Goal: Task Accomplishment & Management: Complete application form

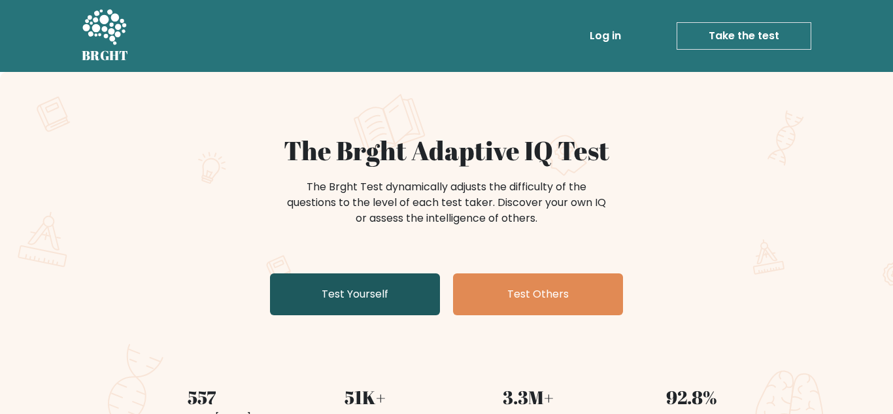
click at [296, 305] on link "Test Yourself" at bounding box center [355, 294] width 170 height 42
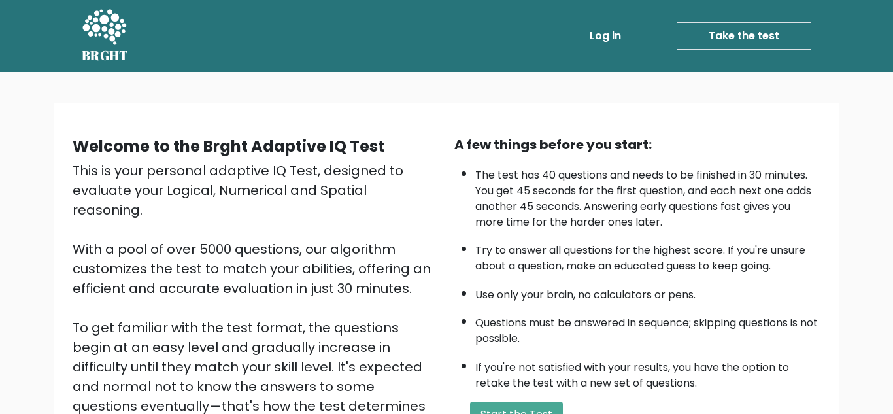
scroll to position [185, 0]
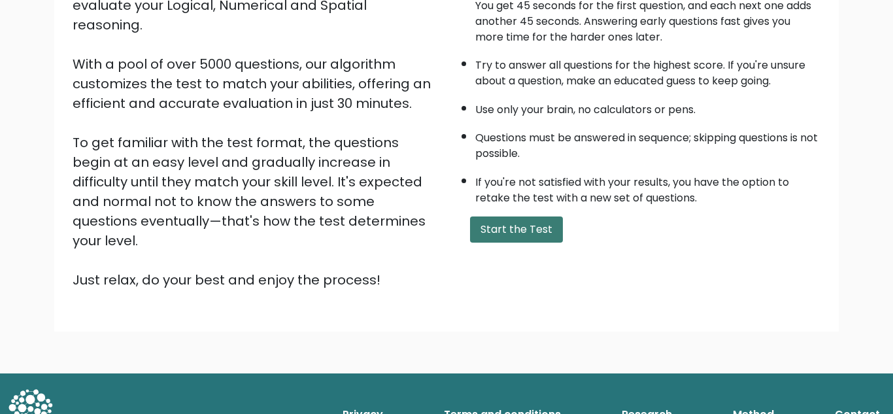
click at [493, 236] on button "Start the Test" at bounding box center [516, 229] width 93 height 26
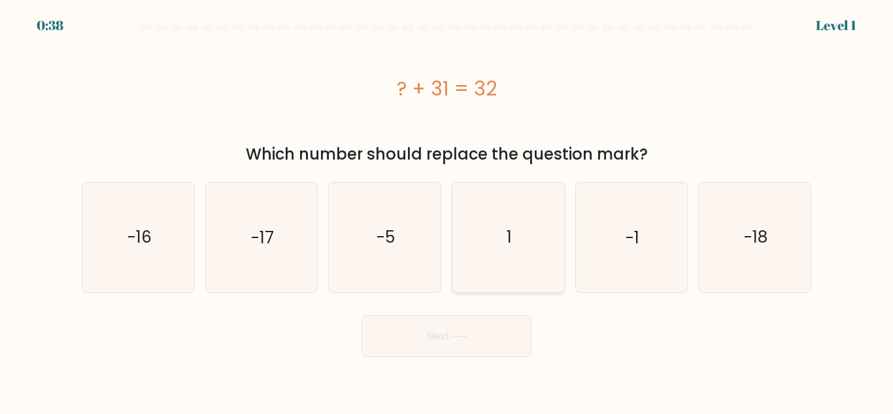
click at [482, 194] on icon "1" at bounding box center [508, 236] width 109 height 109
click at [447, 207] on input "d. 1" at bounding box center [447, 208] width 1 height 3
radio input "true"
click at [462, 341] on button "Next" at bounding box center [447, 336] width 170 height 42
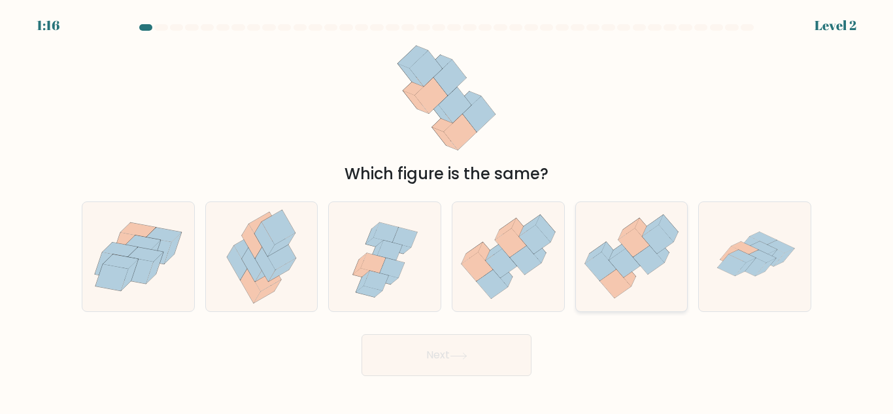
click at [622, 274] on icon at bounding box center [624, 263] width 31 height 29
click at [447, 211] on input "e." at bounding box center [447, 208] width 1 height 3
radio input "true"
click at [477, 280] on icon at bounding box center [477, 266] width 31 height 29
click at [447, 211] on input "d." at bounding box center [447, 208] width 1 height 3
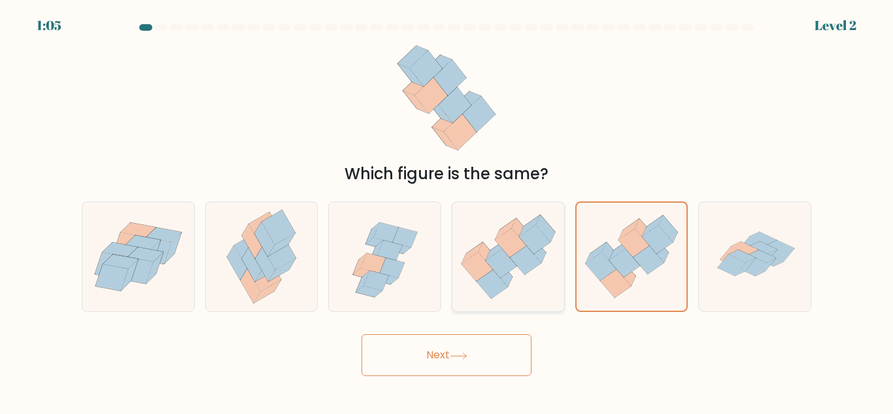
radio input "true"
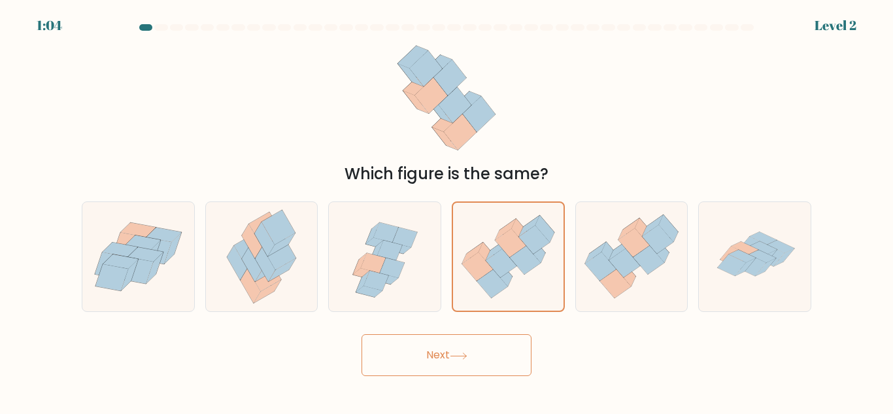
click at [476, 359] on button "Next" at bounding box center [447, 355] width 170 height 42
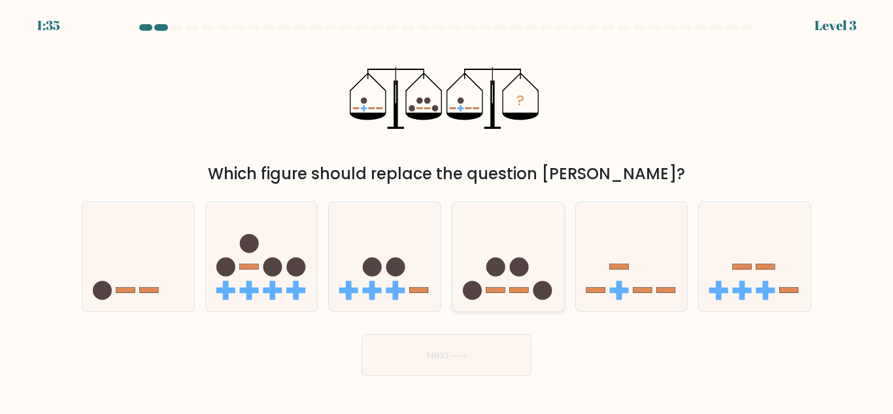
click at [494, 294] on icon at bounding box center [509, 257] width 112 height 92
click at [447, 211] on input "d." at bounding box center [447, 208] width 1 height 3
radio input "true"
click at [453, 359] on icon at bounding box center [459, 355] width 18 height 7
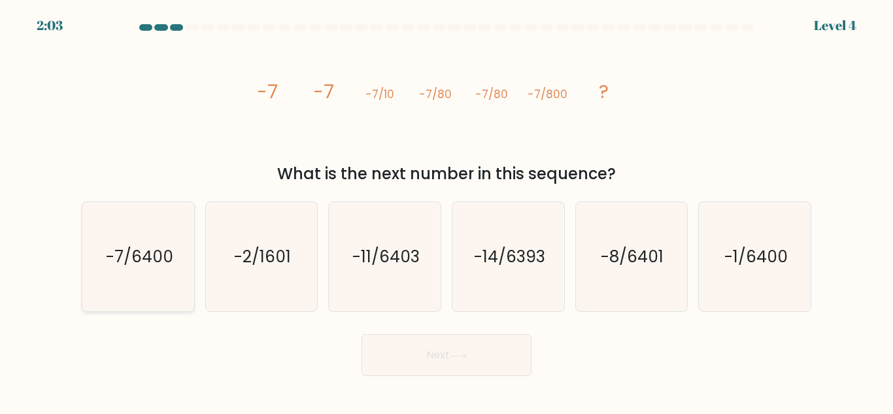
click at [166, 262] on text "-7/6400" at bounding box center [138, 256] width 67 height 23
click at [447, 211] on input "a. -7/6400" at bounding box center [447, 208] width 1 height 3
radio input "true"
click at [473, 342] on button "Next" at bounding box center [447, 355] width 170 height 42
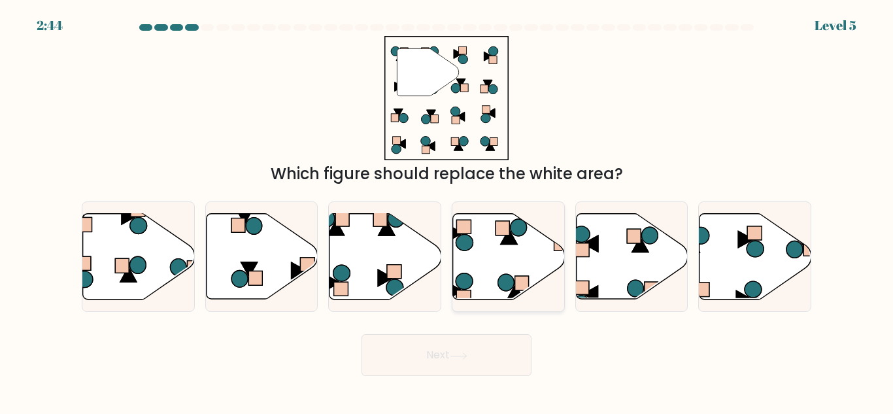
click at [469, 286] on icon at bounding box center [464, 281] width 17 height 16
click at [447, 211] on input "d." at bounding box center [447, 208] width 1 height 3
radio input "true"
click at [382, 275] on icon at bounding box center [385, 277] width 15 height 16
click at [447, 211] on input "c." at bounding box center [447, 208] width 1 height 3
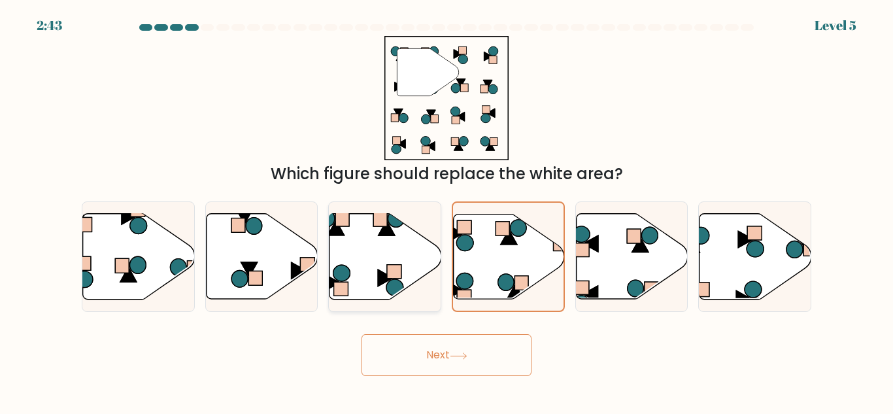
radio input "true"
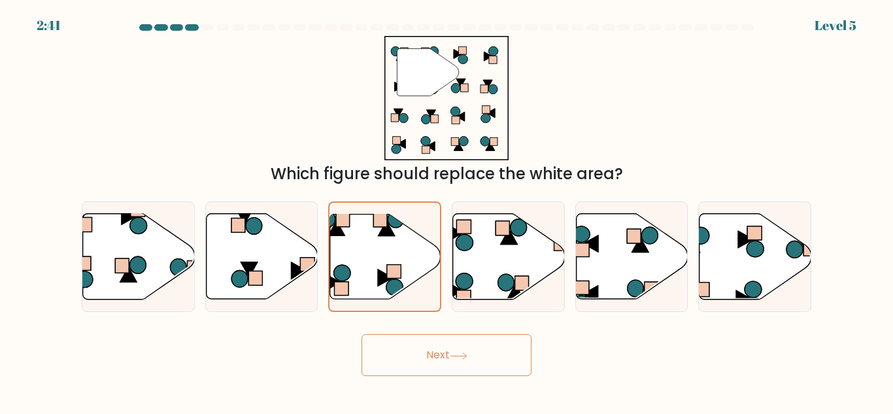
click at [441, 350] on button "Next" at bounding box center [447, 355] width 170 height 42
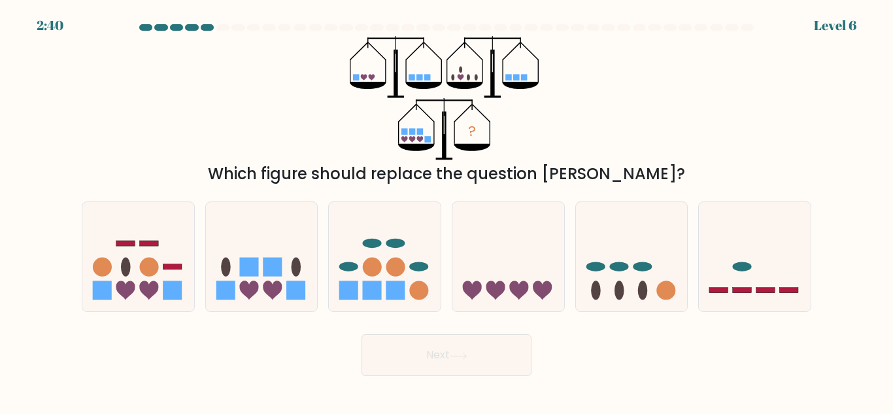
click at [442, 356] on button "Next" at bounding box center [447, 355] width 170 height 42
click at [381, 199] on div "a. b. c." at bounding box center [447, 251] width 740 height 121
click at [490, 286] on icon at bounding box center [496, 290] width 19 height 19
click at [447, 211] on input "d." at bounding box center [447, 208] width 1 height 3
radio input "true"
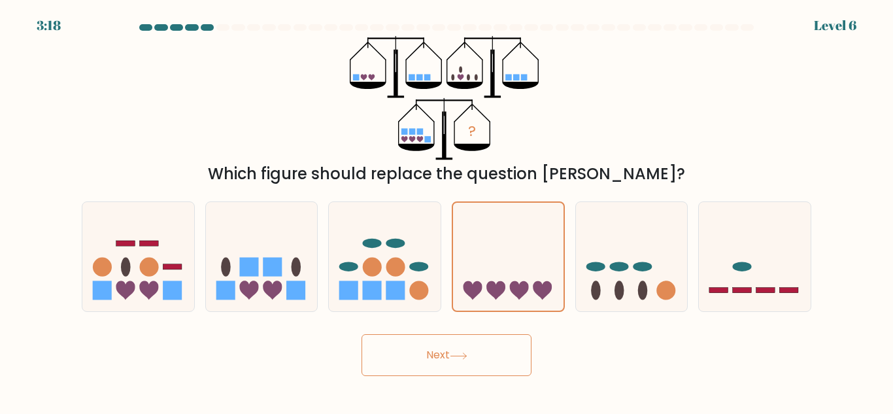
click at [416, 345] on button "Next" at bounding box center [447, 355] width 170 height 42
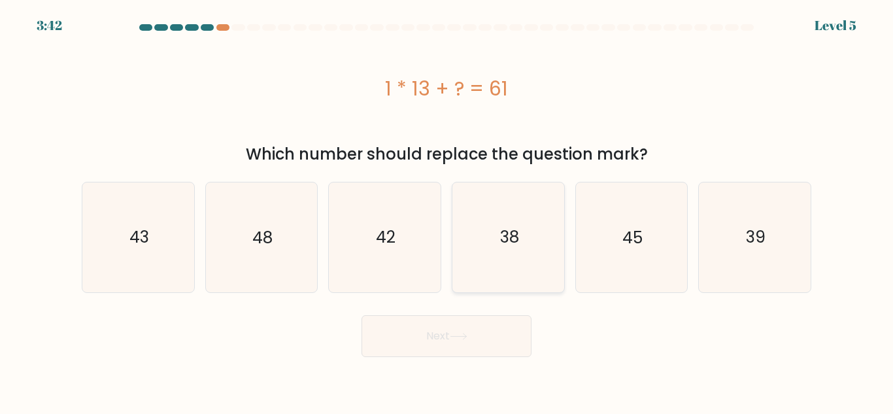
click at [526, 227] on icon "38" at bounding box center [508, 236] width 109 height 109
click at [447, 211] on input "d. 38" at bounding box center [447, 208] width 1 height 3
radio input "true"
click at [280, 247] on icon "48" at bounding box center [261, 236] width 109 height 109
click at [447, 211] on input "b. 48" at bounding box center [447, 208] width 1 height 3
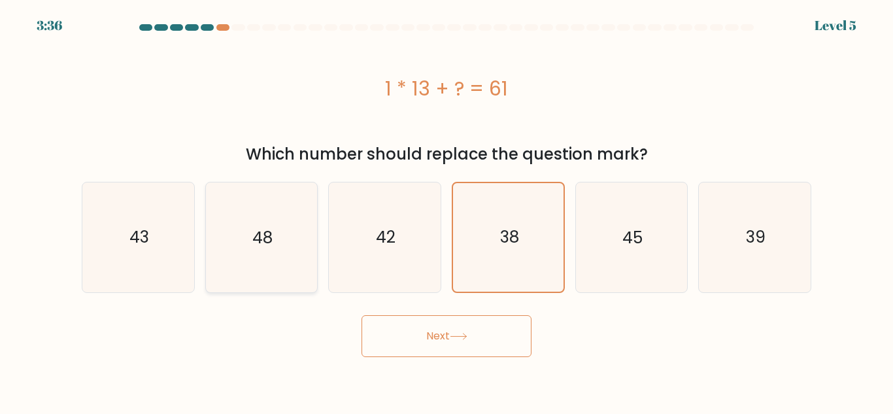
radio input "true"
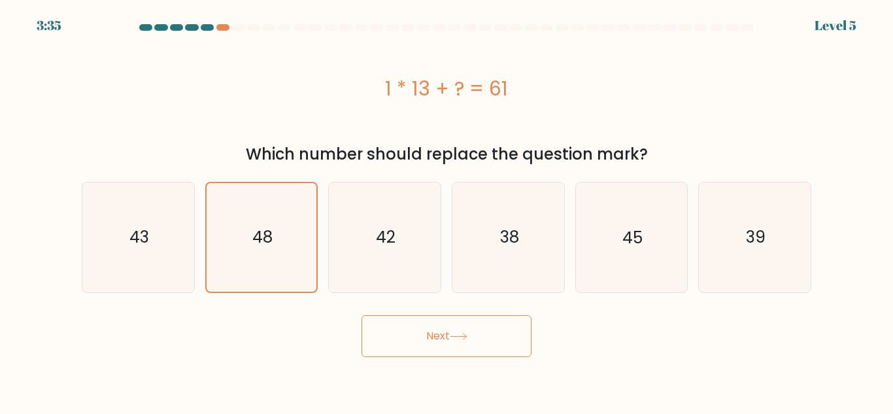
click at [458, 328] on button "Next" at bounding box center [447, 336] width 170 height 42
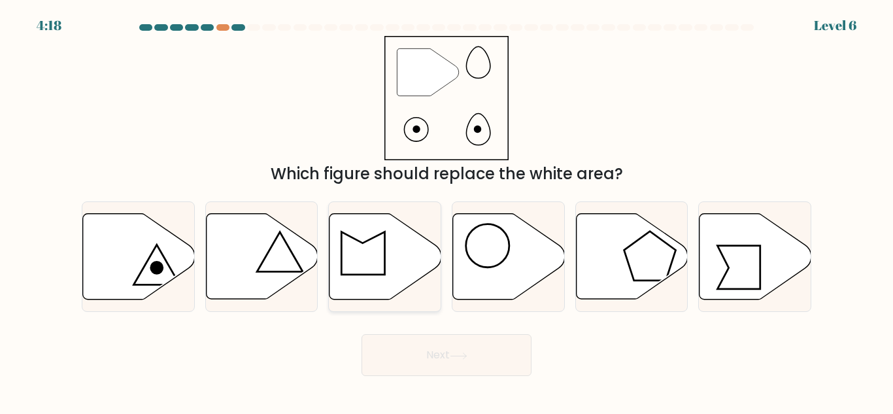
click at [400, 286] on icon at bounding box center [386, 257] width 112 height 86
click at [447, 211] on input "c." at bounding box center [447, 208] width 1 height 3
radio input "true"
click at [487, 347] on button "Next" at bounding box center [447, 355] width 170 height 42
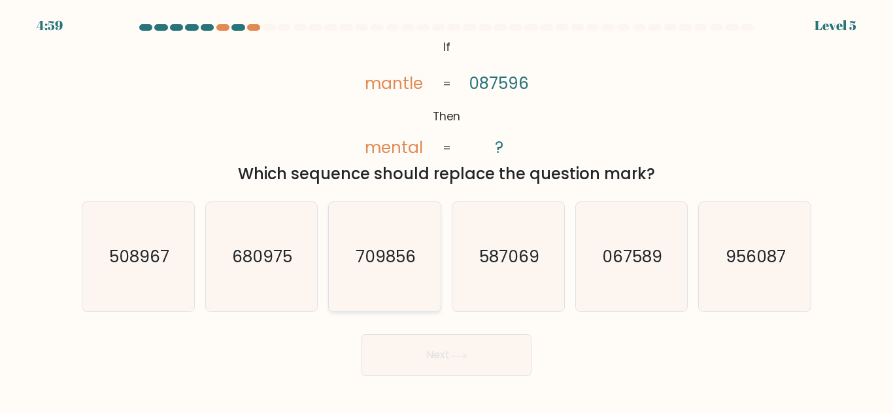
click at [427, 279] on icon "709856" at bounding box center [384, 256] width 109 height 109
click at [447, 211] on input "c. 709856" at bounding box center [447, 208] width 1 height 3
radio input "true"
click at [455, 345] on button "Next" at bounding box center [447, 355] width 170 height 42
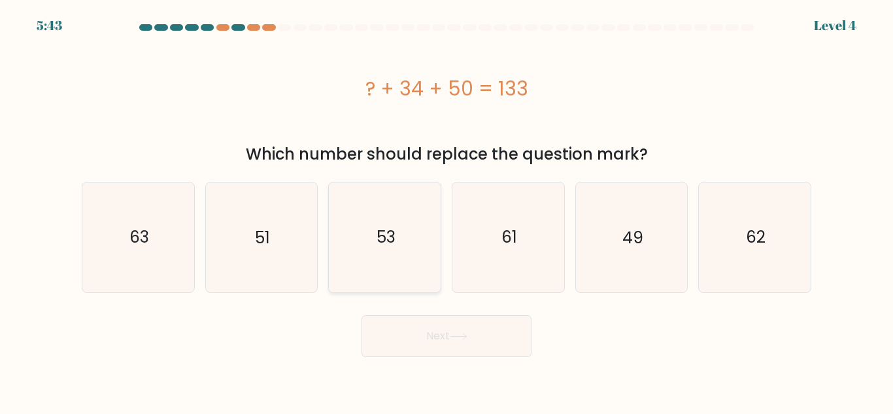
click at [428, 239] on icon "53" at bounding box center [384, 236] width 109 height 109
click at [447, 211] on input "c. 53" at bounding box center [447, 208] width 1 height 3
radio input "true"
click at [462, 332] on button "Next" at bounding box center [447, 336] width 170 height 42
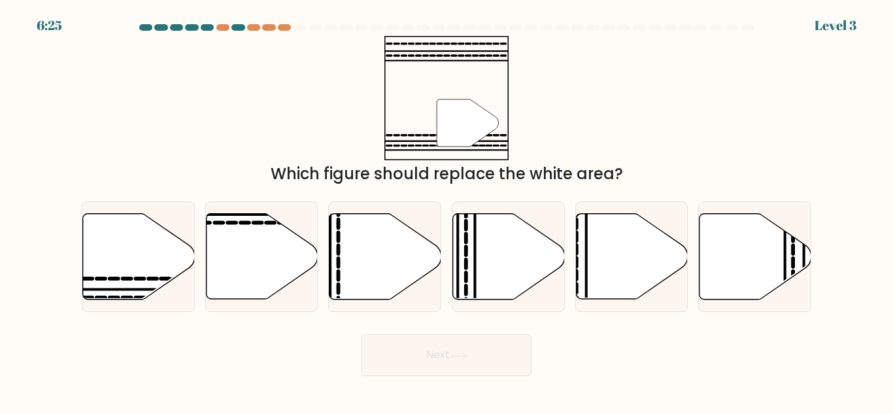
click at [537, 181] on div "Which figure should replace the white area?" at bounding box center [447, 174] width 714 height 24
click at [527, 207] on div at bounding box center [508, 256] width 113 height 111
click at [447, 207] on input "d." at bounding box center [447, 208] width 1 height 3
radio input "true"
click at [435, 360] on button "Next" at bounding box center [447, 355] width 170 height 42
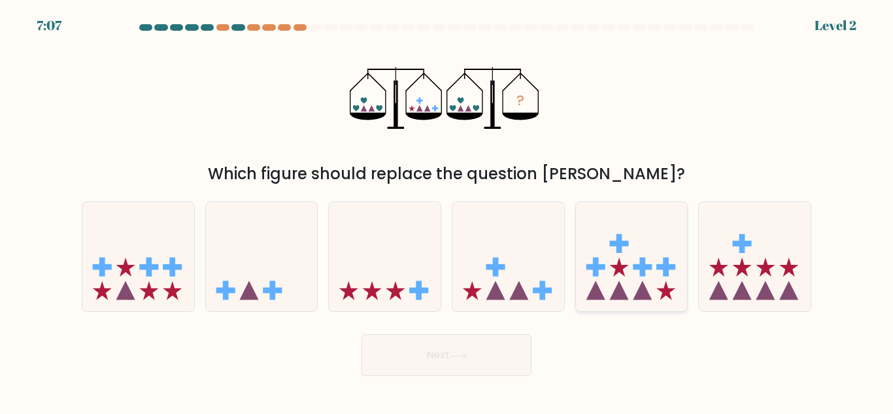
click at [615, 235] on icon at bounding box center [632, 257] width 112 height 92
click at [447, 211] on input "e." at bounding box center [447, 208] width 1 height 3
radio input "true"
click at [420, 351] on button "Next" at bounding box center [447, 355] width 170 height 42
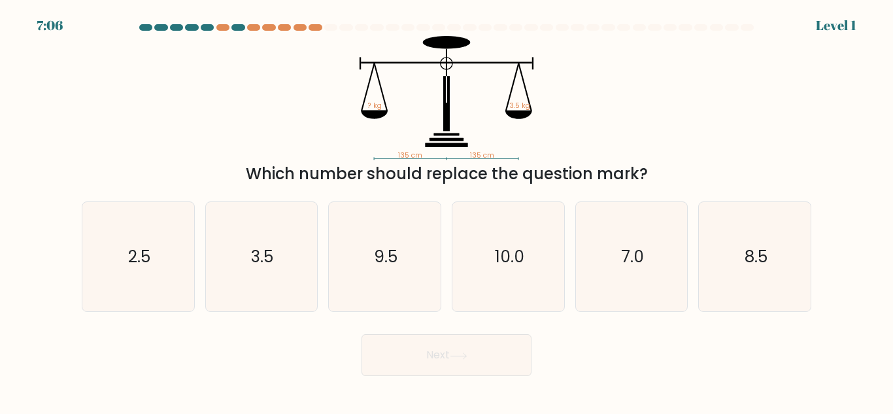
click at [424, 354] on button "Next" at bounding box center [447, 355] width 170 height 42
click at [563, 227] on div "10.0" at bounding box center [508, 256] width 113 height 111
click at [447, 211] on input "d. 10.0" at bounding box center [447, 208] width 1 height 3
radio input "true"
click at [415, 352] on button "Next" at bounding box center [447, 355] width 170 height 42
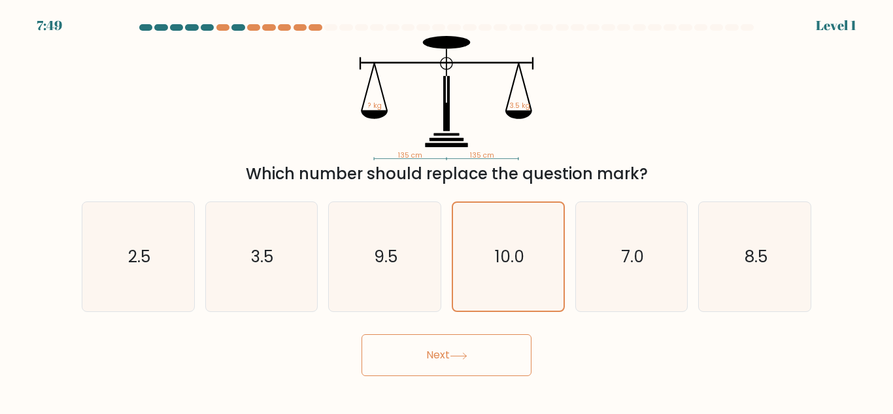
click at [411, 364] on button "Next" at bounding box center [447, 355] width 170 height 42
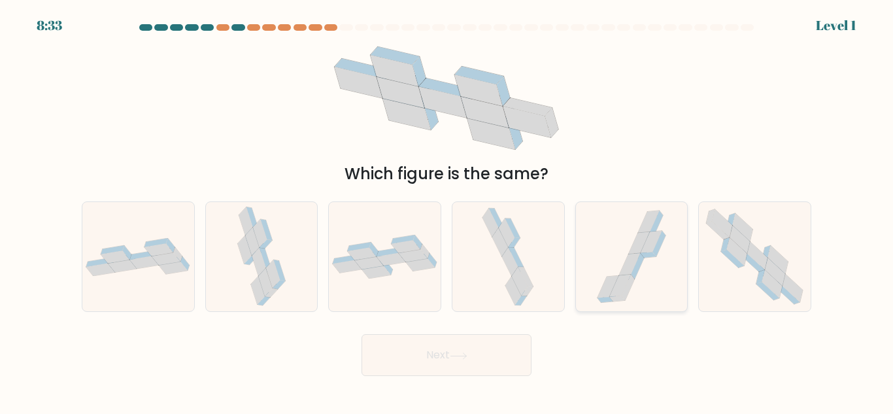
click at [679, 259] on div at bounding box center [631, 256] width 113 height 111
click at [447, 211] on input "e." at bounding box center [447, 208] width 1 height 3
radio input "true"
click at [414, 368] on button "Next" at bounding box center [447, 355] width 170 height 42
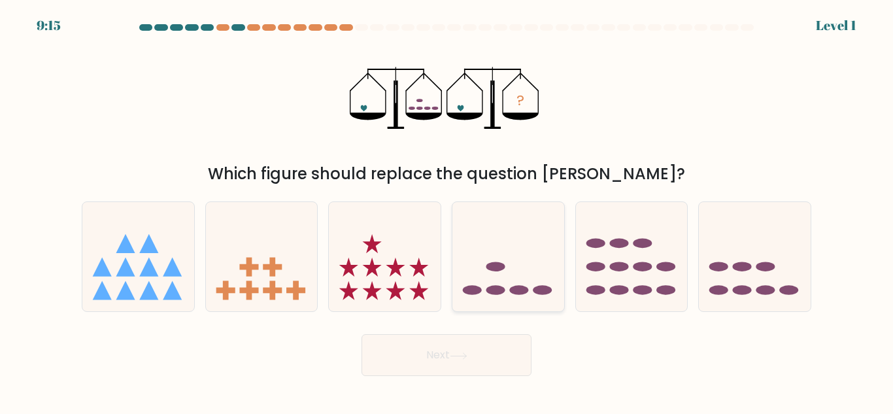
click at [468, 269] on icon at bounding box center [509, 257] width 112 height 92
click at [447, 211] on input "d." at bounding box center [447, 208] width 1 height 3
radio input "true"
click at [412, 360] on button "Next" at bounding box center [447, 355] width 170 height 42
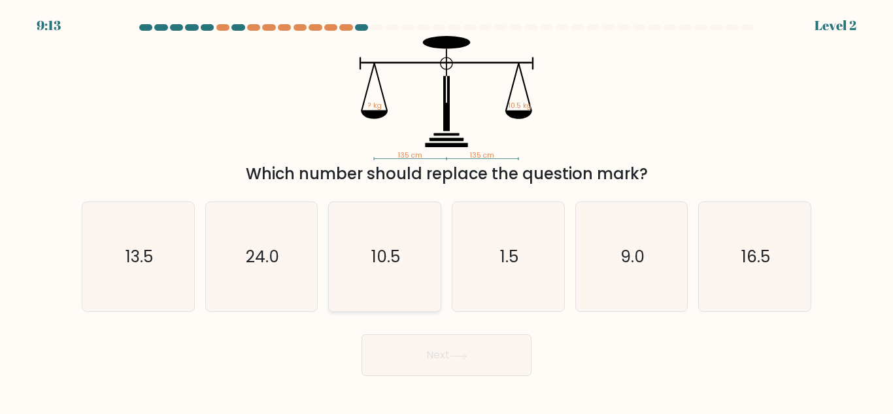
click at [379, 269] on icon "10.5" at bounding box center [384, 256] width 109 height 109
click at [447, 211] on input "c. 10.5" at bounding box center [447, 208] width 1 height 3
radio input "true"
click at [413, 366] on button "Next" at bounding box center [447, 355] width 170 height 42
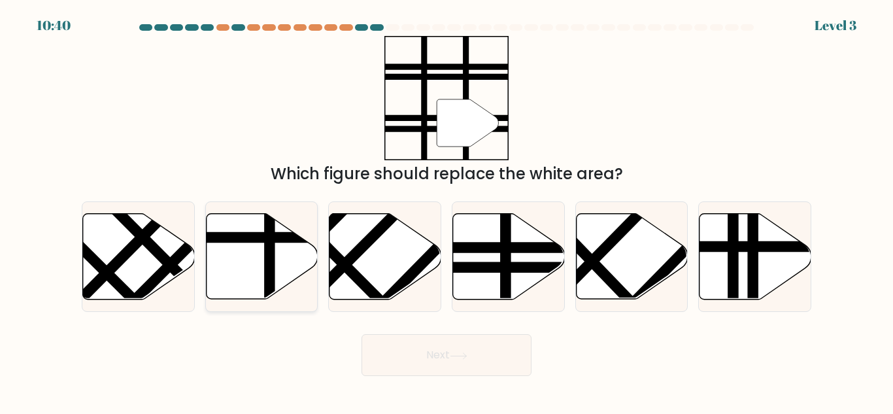
click at [250, 272] on icon at bounding box center [262, 257] width 112 height 86
click at [447, 211] on input "b." at bounding box center [447, 208] width 1 height 3
radio input "true"
click at [420, 360] on button "Next" at bounding box center [447, 355] width 170 height 42
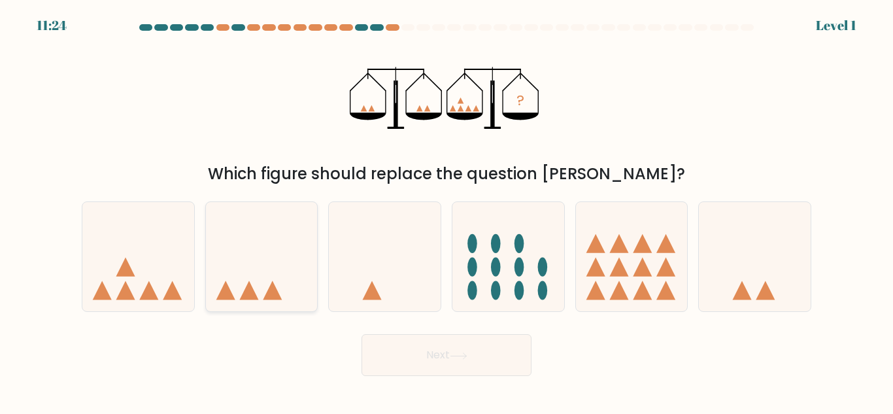
click at [227, 269] on icon at bounding box center [262, 257] width 112 height 92
click at [447, 211] on input "b." at bounding box center [447, 208] width 1 height 3
radio input "true"
click at [411, 360] on button "Next" at bounding box center [447, 355] width 170 height 42
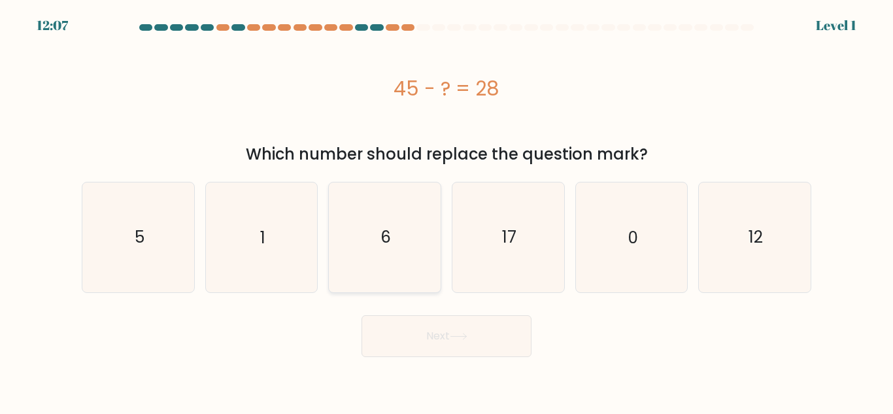
click at [419, 226] on icon "6" at bounding box center [384, 236] width 109 height 109
click at [447, 211] on input "c. 6" at bounding box center [447, 208] width 1 height 3
radio input "true"
click at [419, 352] on button "Next" at bounding box center [447, 336] width 170 height 42
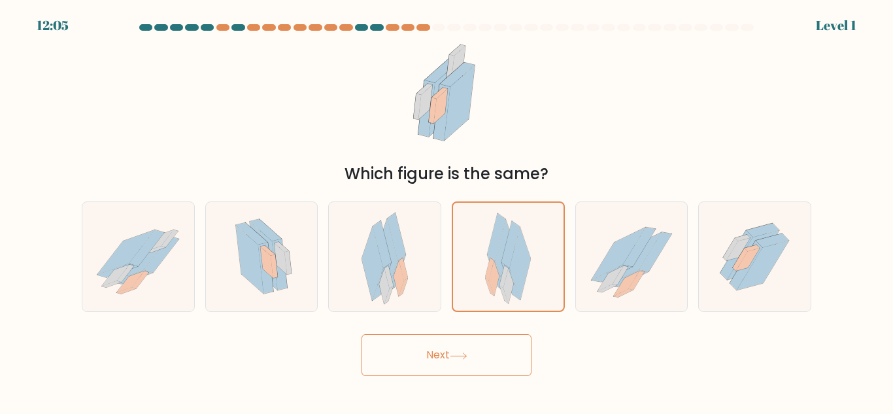
click at [556, 206] on div at bounding box center [508, 256] width 113 height 111
click at [447, 207] on input "d." at bounding box center [447, 208] width 1 height 3
click at [422, 354] on button "Next" at bounding box center [447, 355] width 170 height 42
click at [419, 347] on button "Next" at bounding box center [447, 355] width 170 height 42
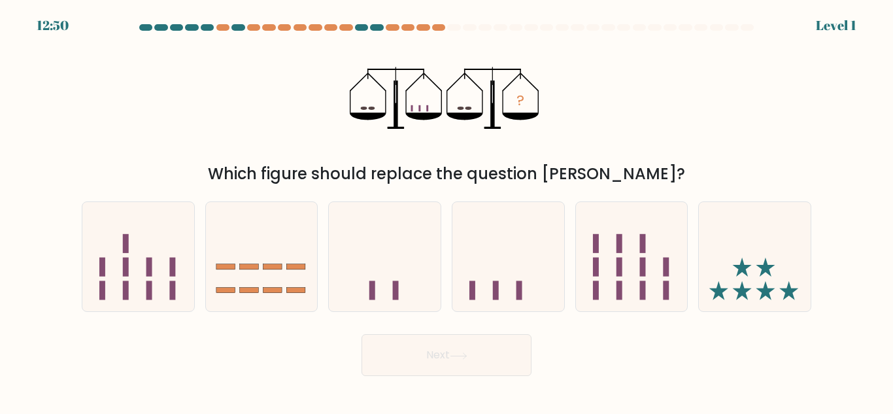
click at [432, 365] on button "Next" at bounding box center [447, 355] width 170 height 42
click at [430, 367] on button "Next" at bounding box center [447, 355] width 170 height 42
click at [430, 359] on button "Next" at bounding box center [447, 355] width 170 height 42
click at [349, 248] on icon at bounding box center [385, 257] width 112 height 92
click at [447, 211] on input "c." at bounding box center [447, 208] width 1 height 3
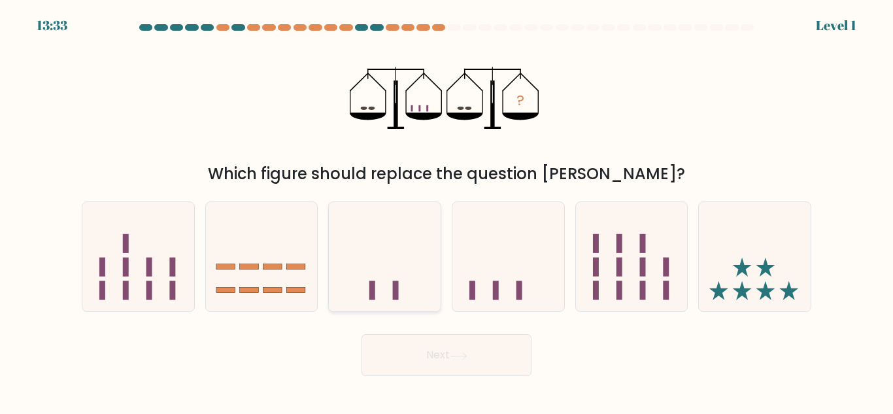
radio input "true"
click at [488, 405] on body "13:33 Level 1" at bounding box center [446, 207] width 893 height 414
click at [498, 320] on form at bounding box center [446, 200] width 893 height 352
click at [479, 365] on button "Next" at bounding box center [447, 355] width 170 height 42
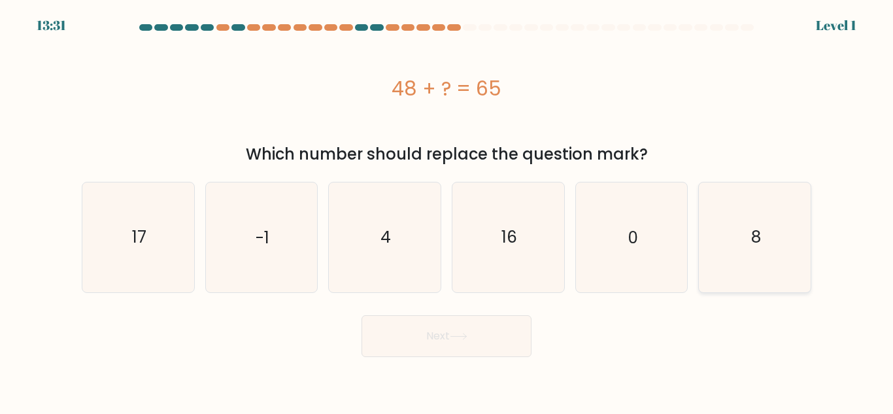
click at [699, 222] on div "8" at bounding box center [754, 237] width 113 height 111
click at [447, 211] on input "f. 8" at bounding box center [447, 208] width 1 height 3
radio input "true"
click at [399, 343] on button "Next" at bounding box center [447, 336] width 170 height 42
click at [620, 241] on icon "0" at bounding box center [631, 236] width 109 height 109
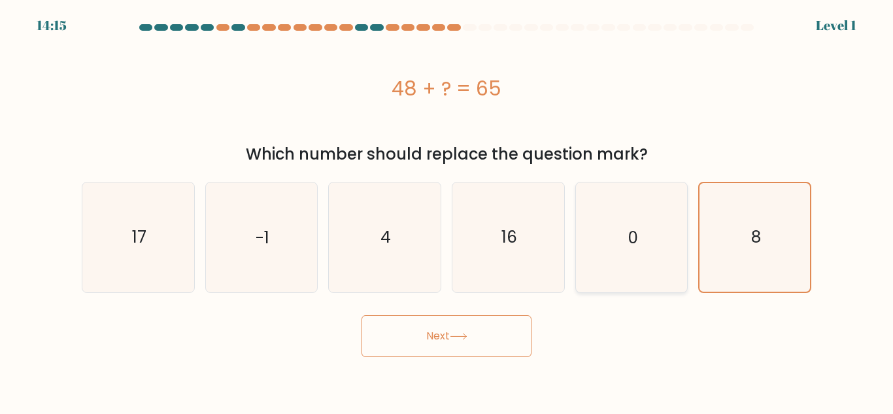
click at [447, 211] on input "e. 0" at bounding box center [447, 208] width 1 height 3
radio input "true"
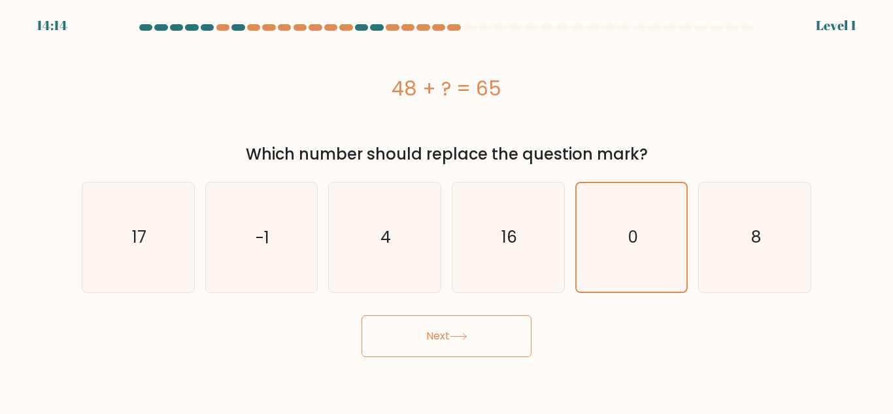
click at [418, 341] on button "Next" at bounding box center [447, 336] width 170 height 42
